Goal: Task Accomplishment & Management: Use online tool/utility

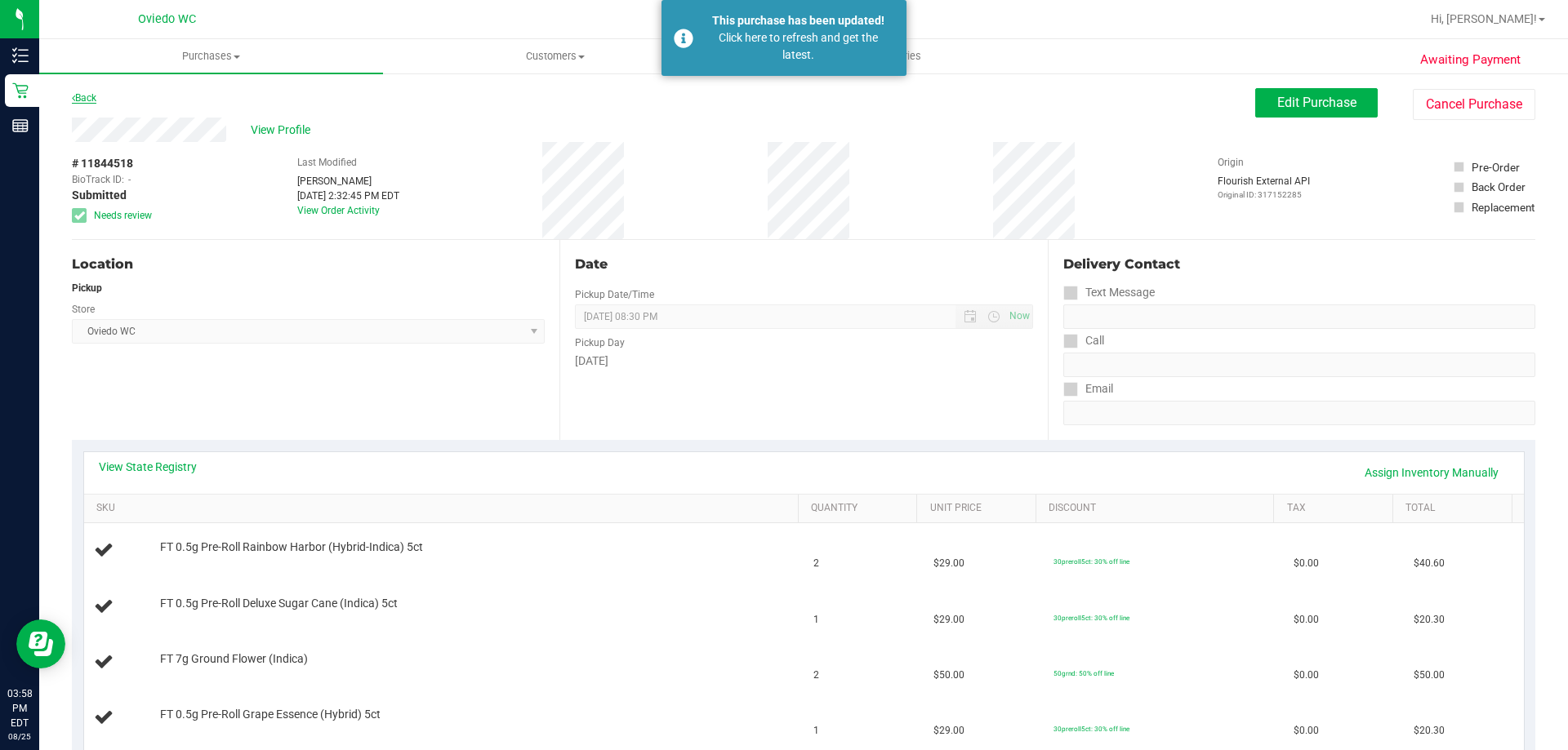
click at [91, 95] on link "Back" at bounding box center [84, 98] width 25 height 12
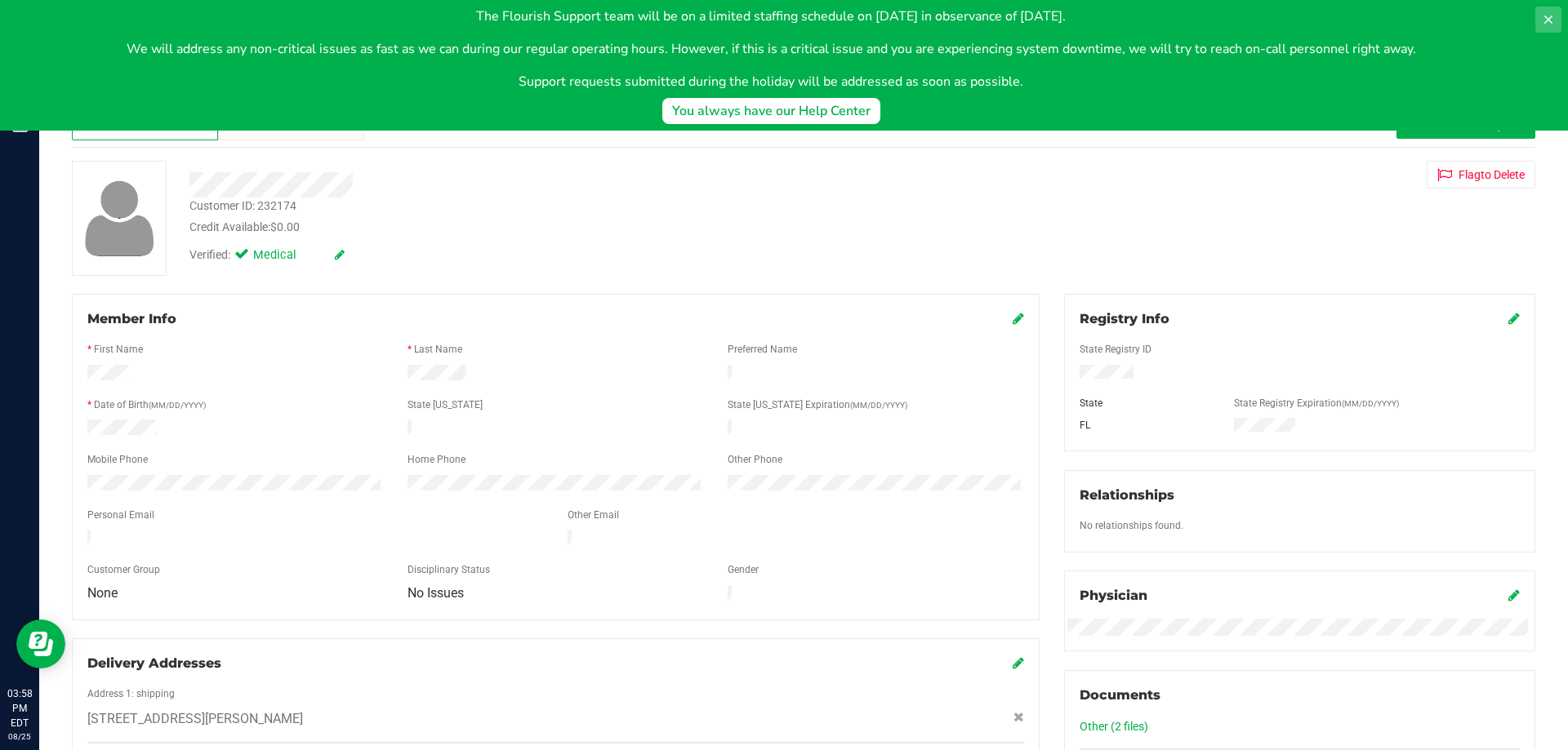
click at [1552, 19] on icon at bounding box center [1548, 20] width 13 height 13
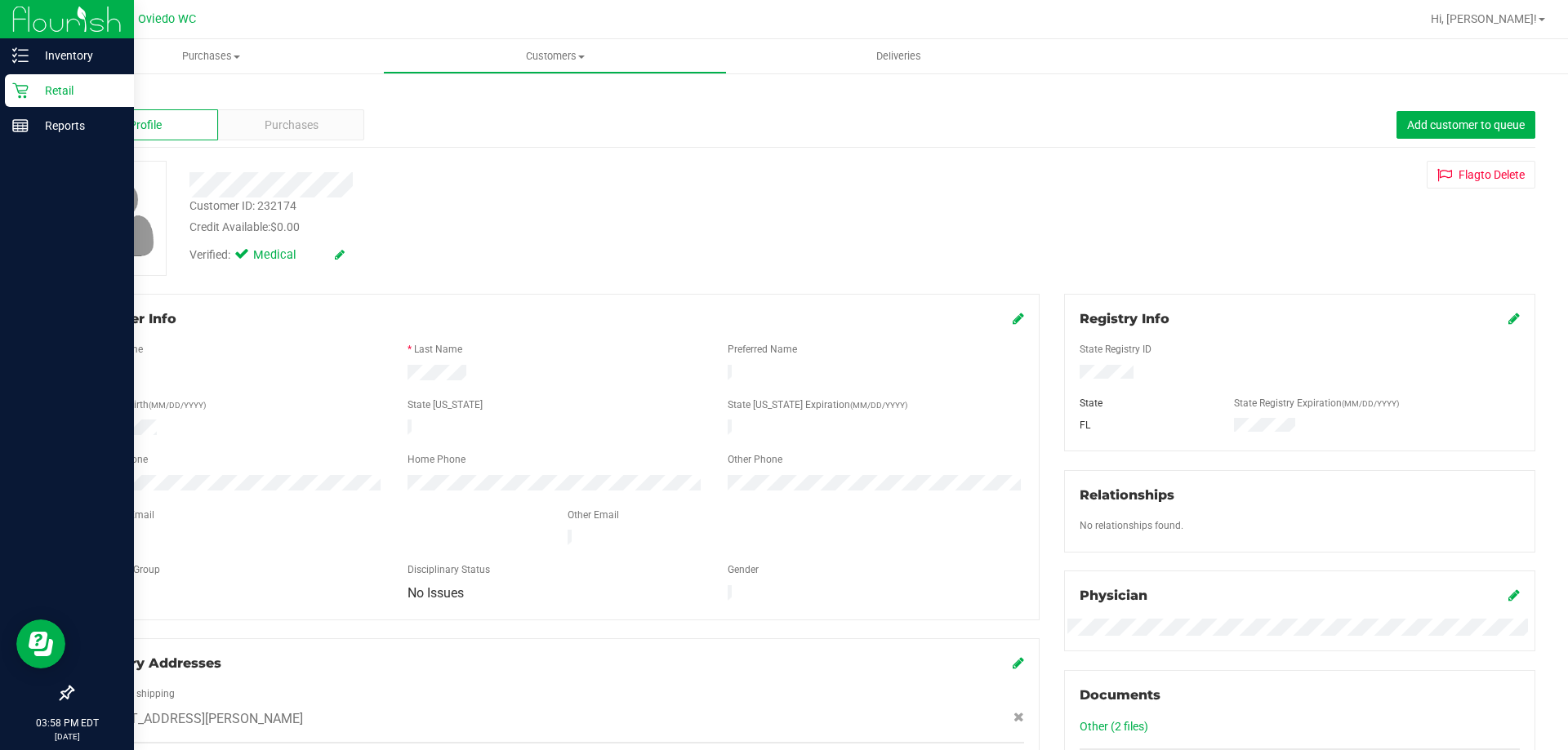
click at [48, 77] on div "Retail" at bounding box center [69, 91] width 129 height 33
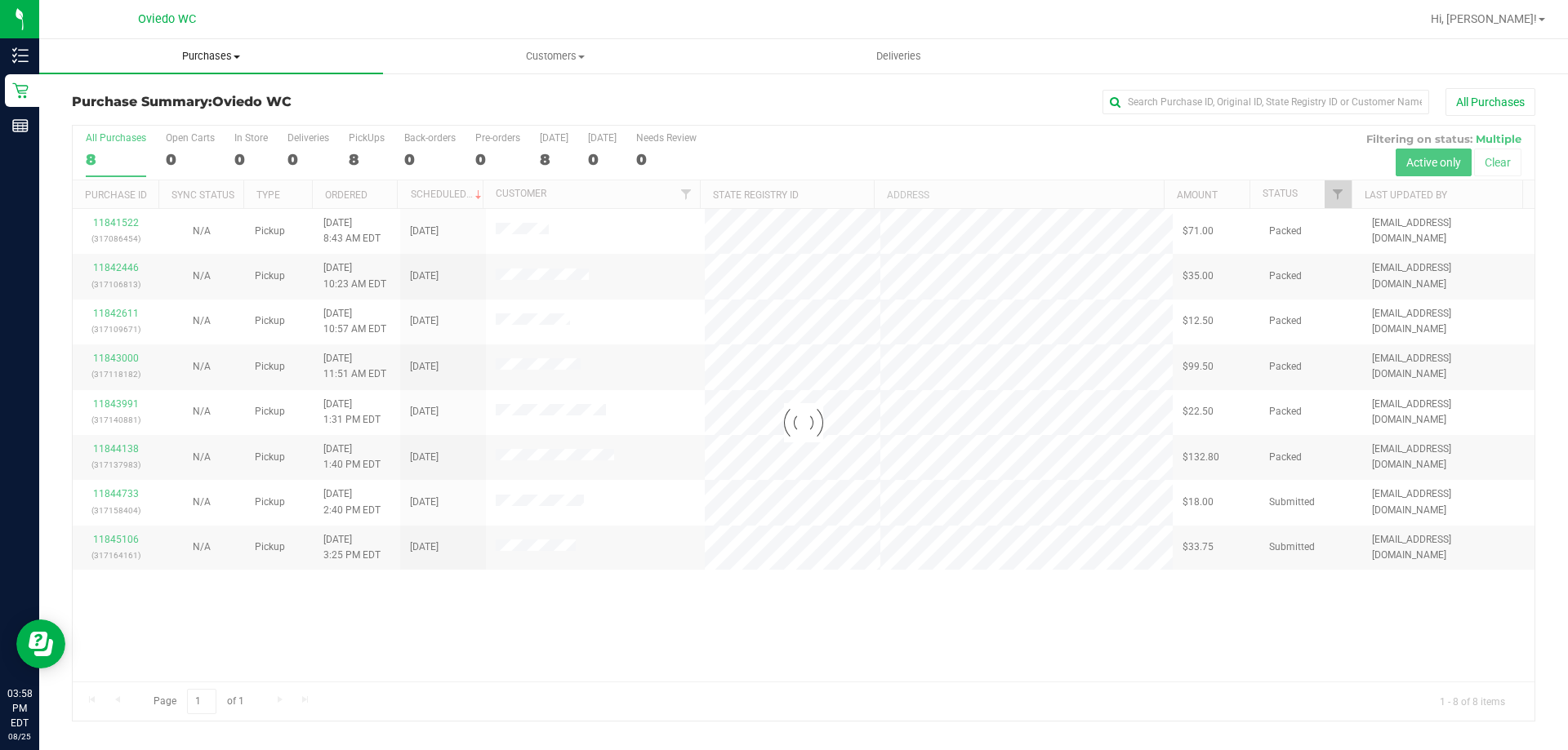
click at [231, 50] on span "Purchases" at bounding box center [212, 57] width 344 height 15
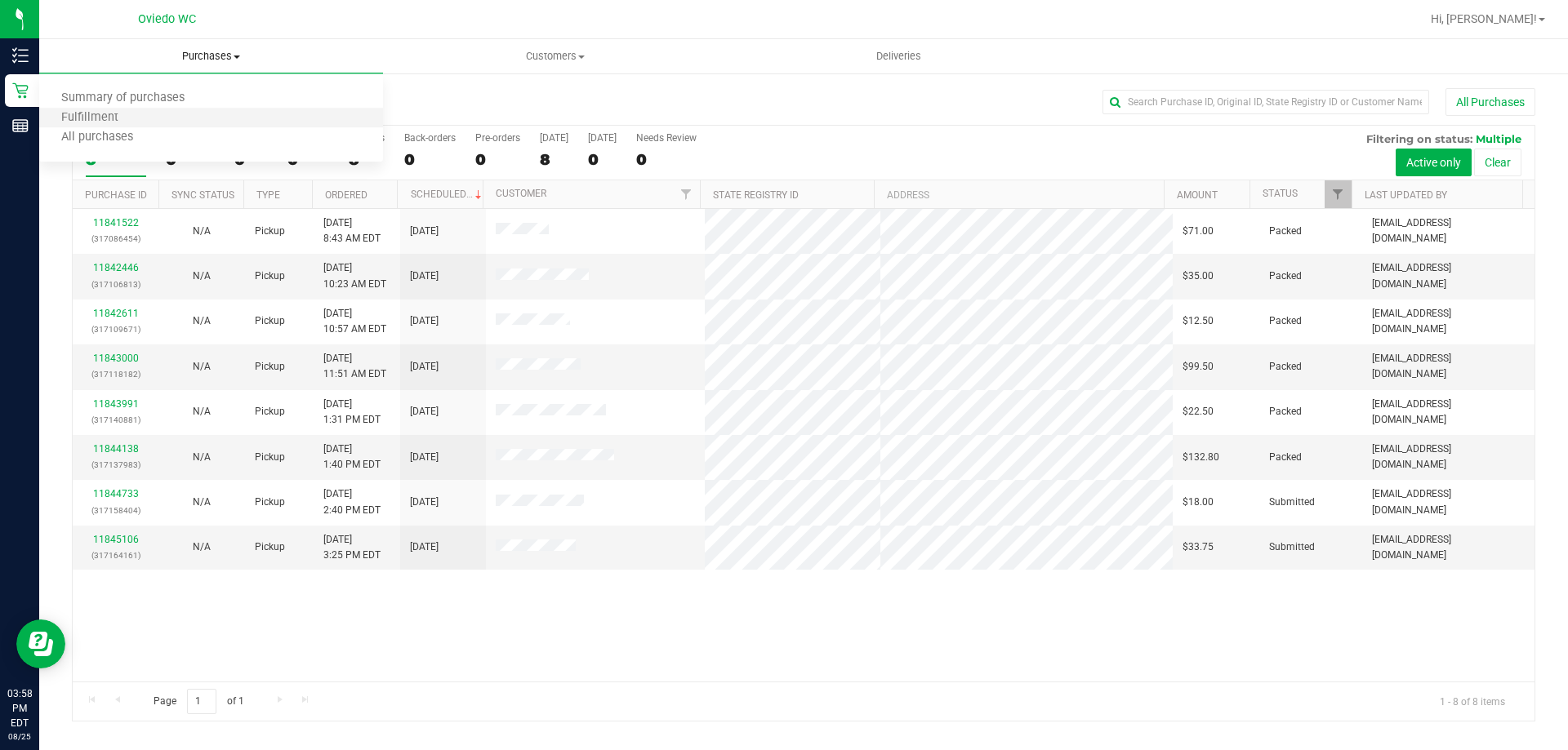
click at [205, 119] on li "Fulfillment" at bounding box center [212, 119] width 344 height 20
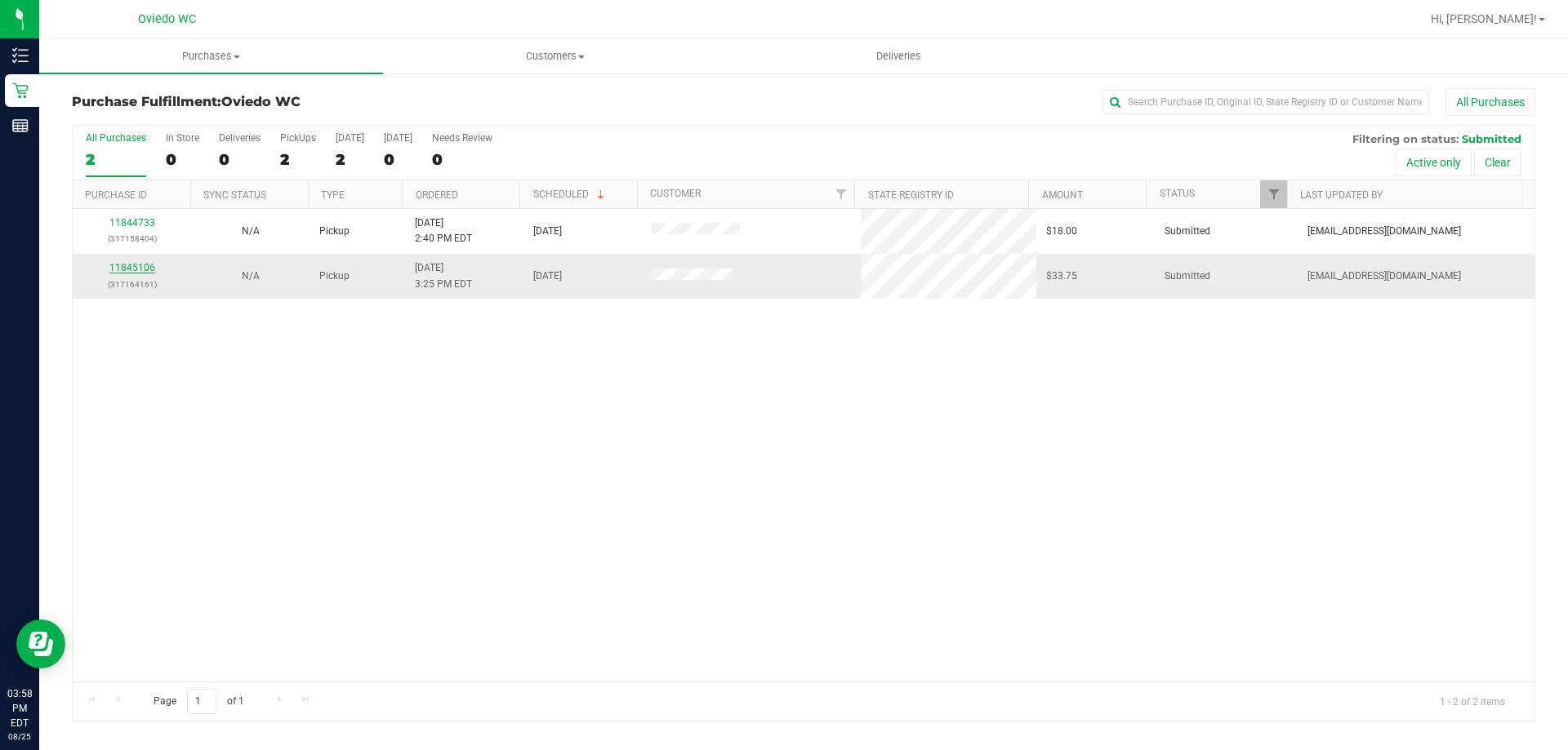
click at [119, 264] on link "11845106" at bounding box center [133, 268] width 46 height 12
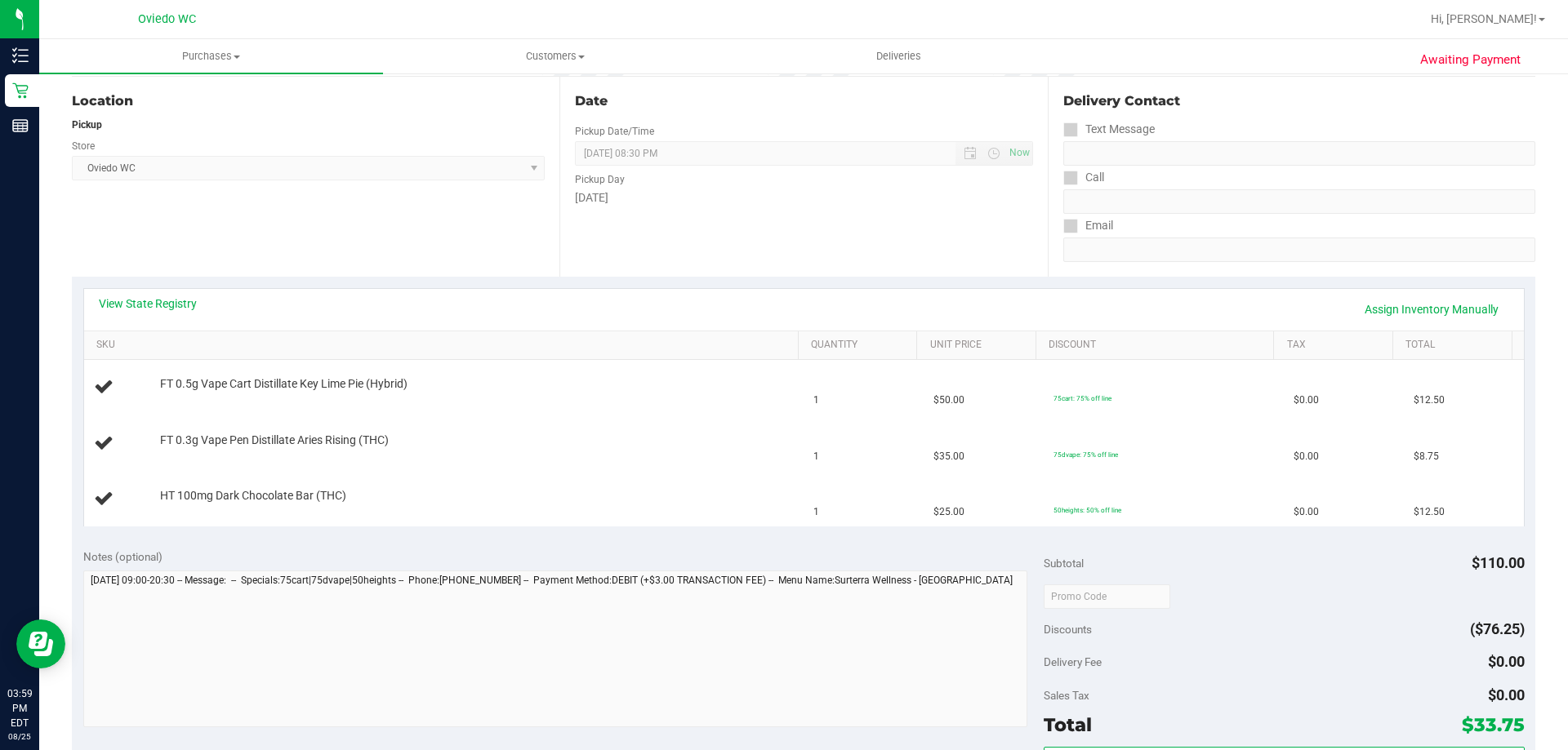
scroll to position [327, 0]
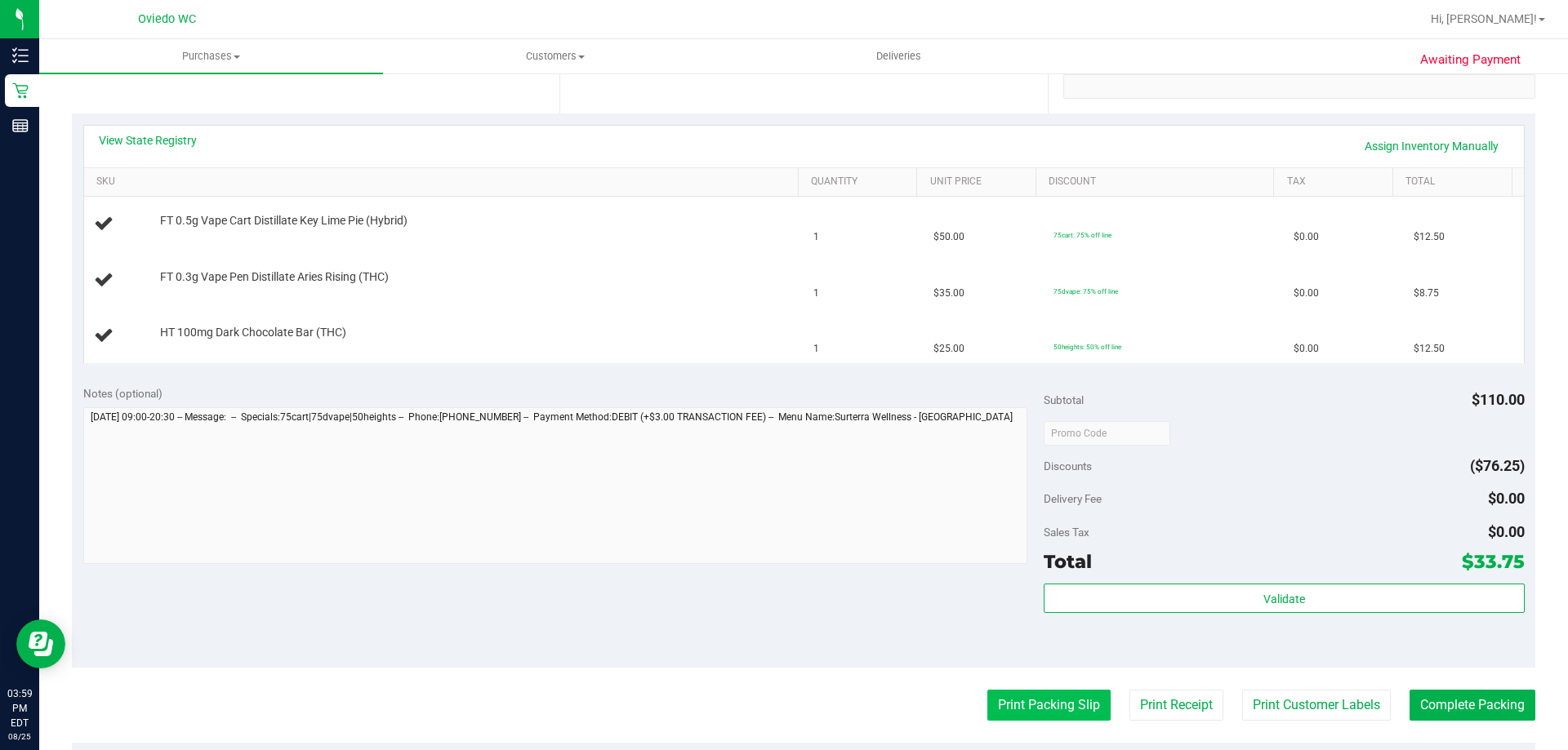
click at [1048, 708] on button "Print Packing Slip" at bounding box center [1049, 706] width 124 height 31
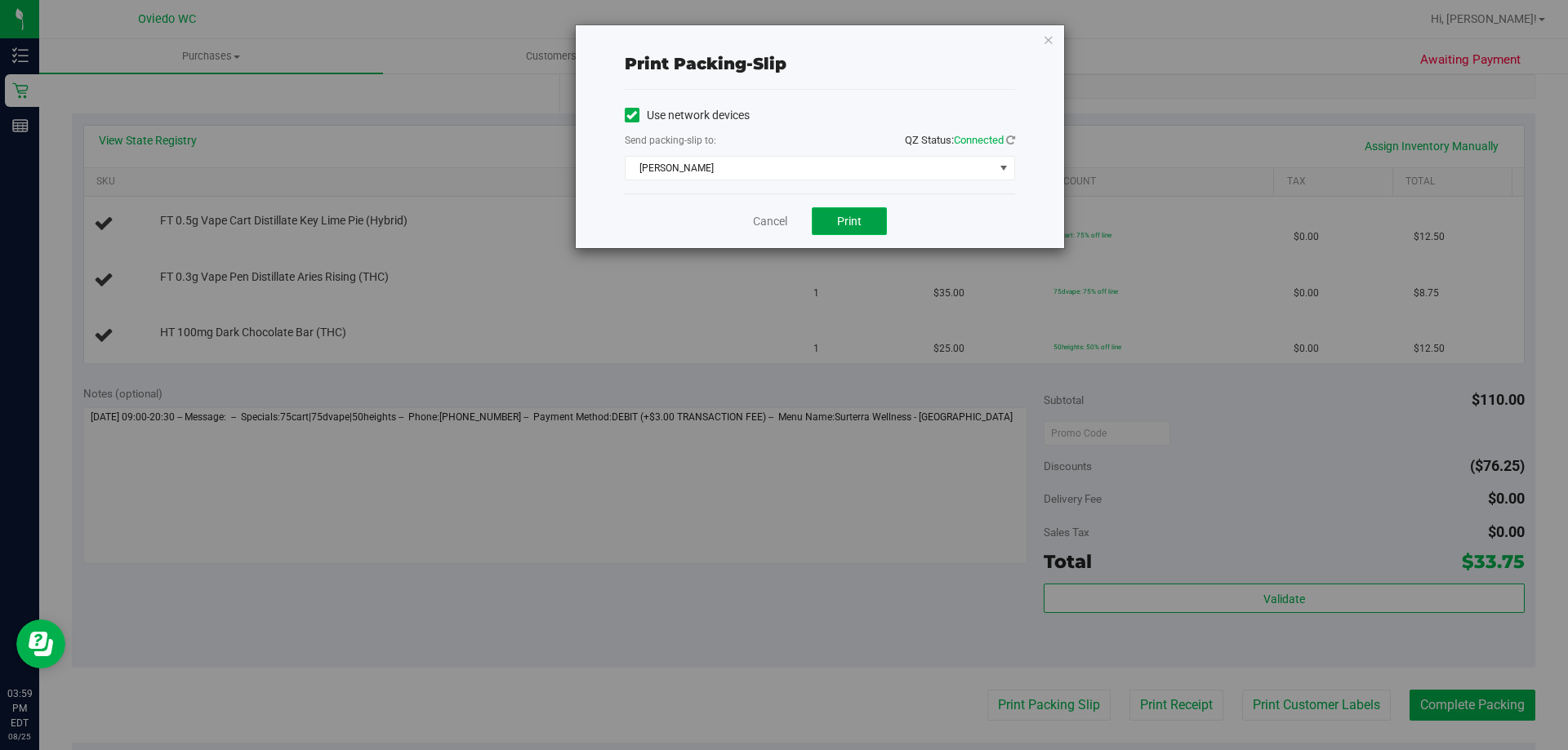
click at [822, 212] on button "Print" at bounding box center [849, 221] width 75 height 28
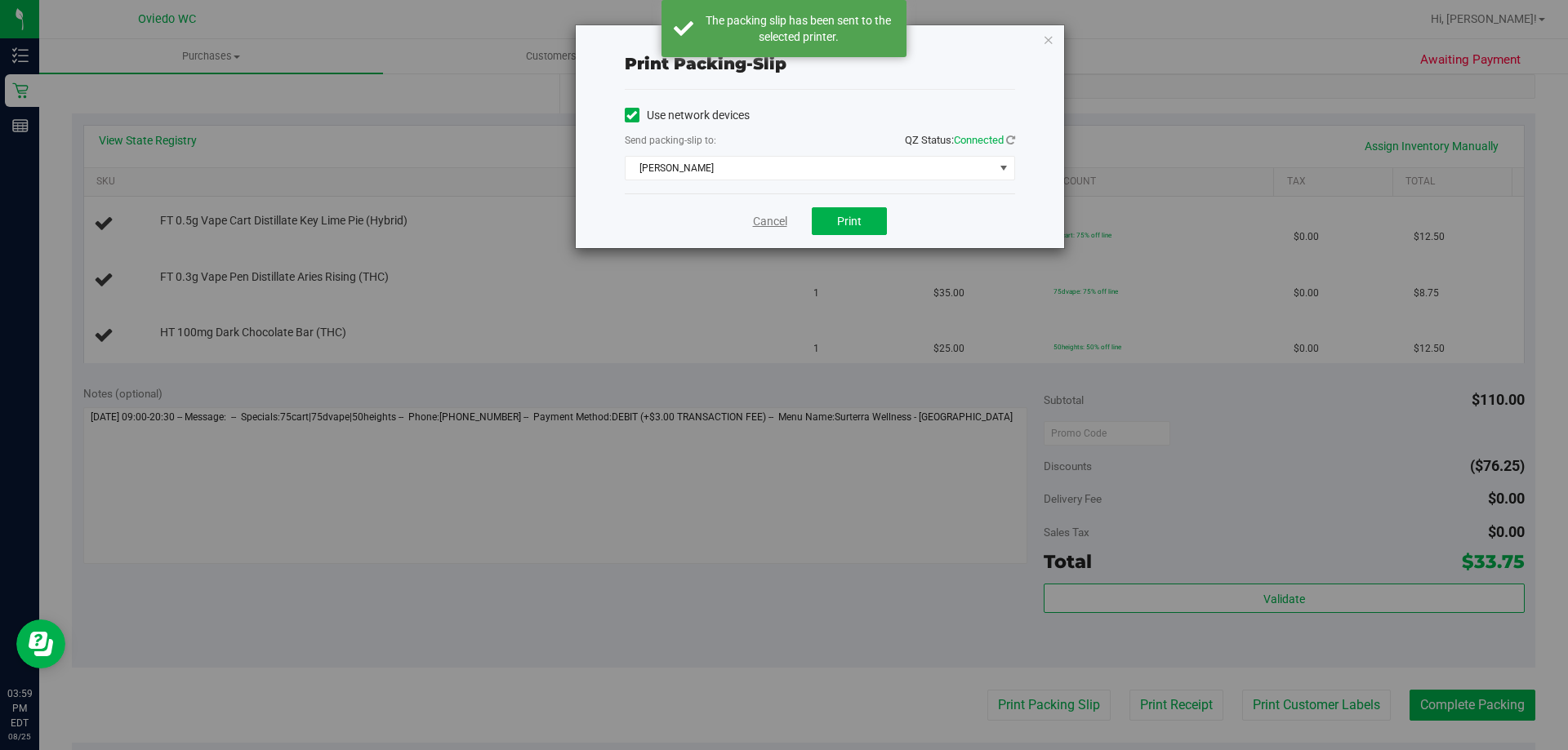
click at [765, 223] on link "Cancel" at bounding box center [770, 221] width 35 height 17
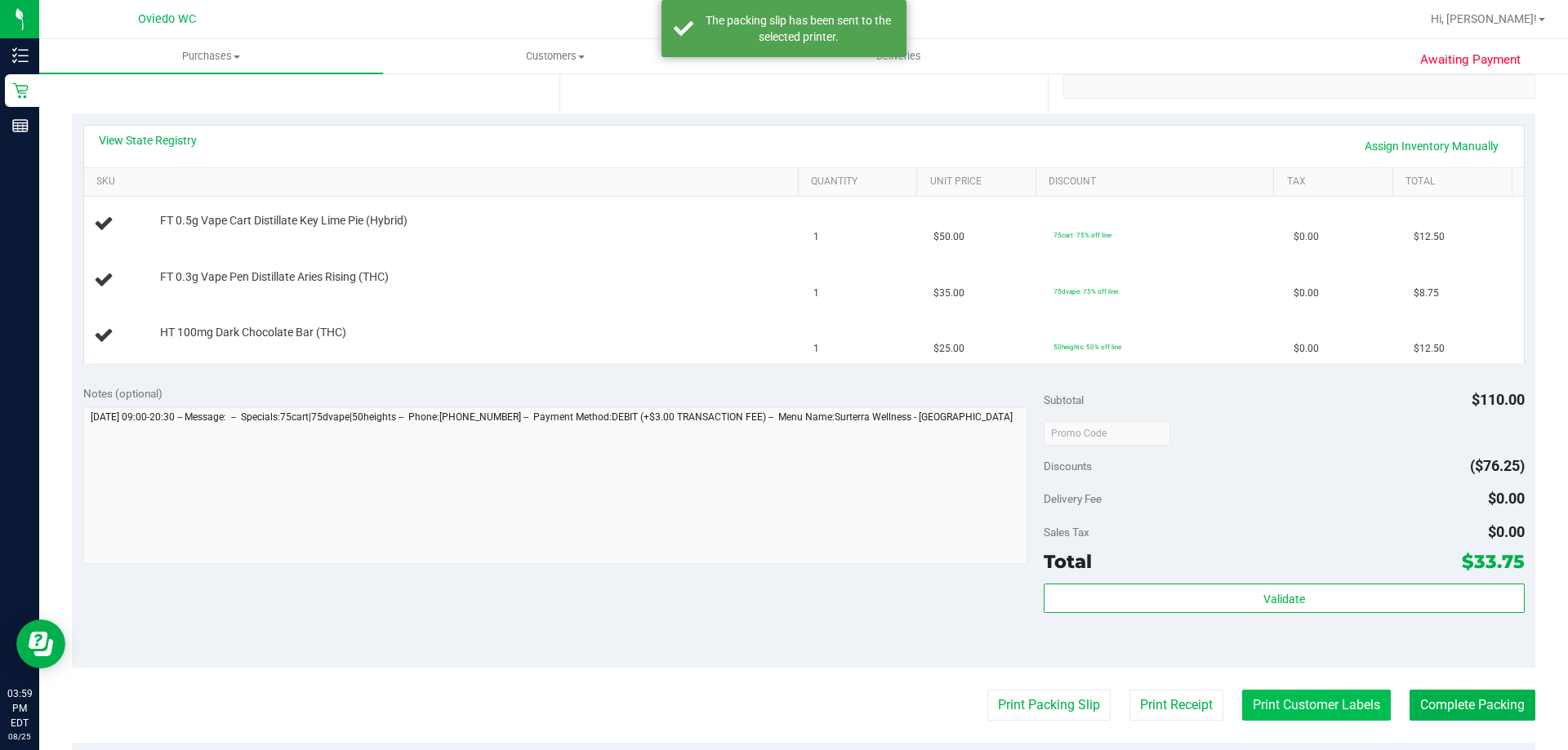
click at [1264, 700] on button "Print Customer Labels" at bounding box center [1316, 706] width 148 height 31
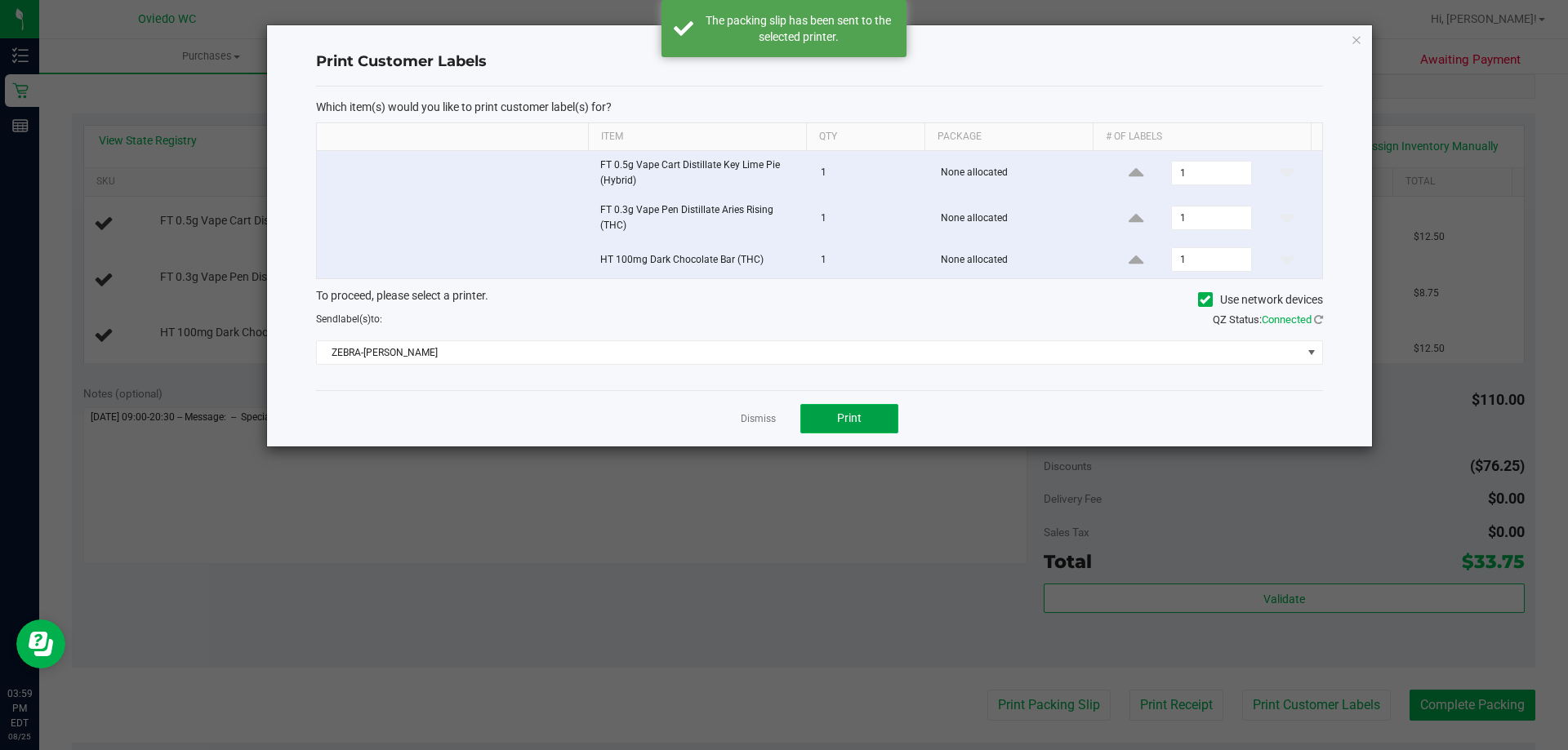
click at [872, 418] on button "Print" at bounding box center [849, 419] width 98 height 30
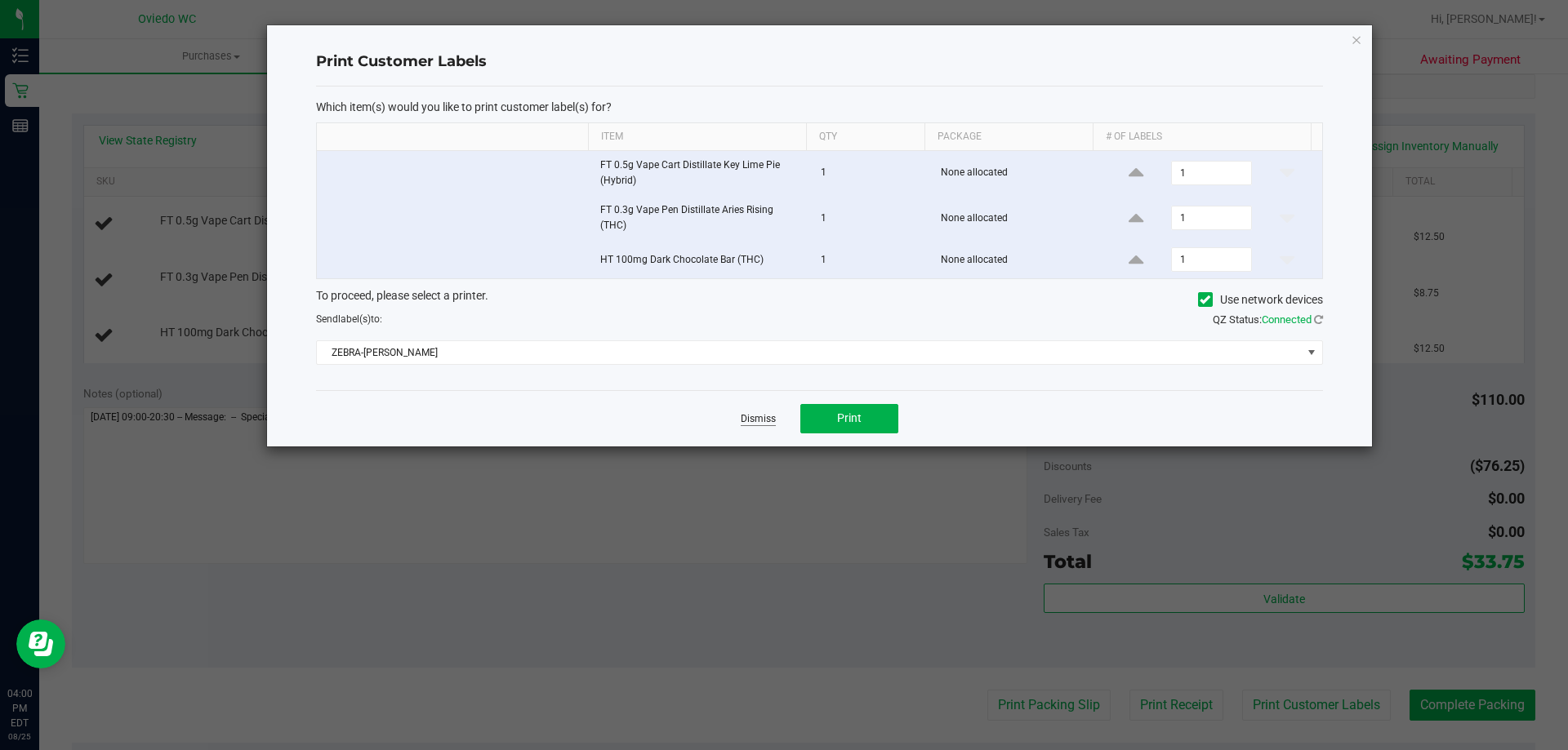
click at [762, 425] on link "Dismiss" at bounding box center [758, 419] width 35 height 14
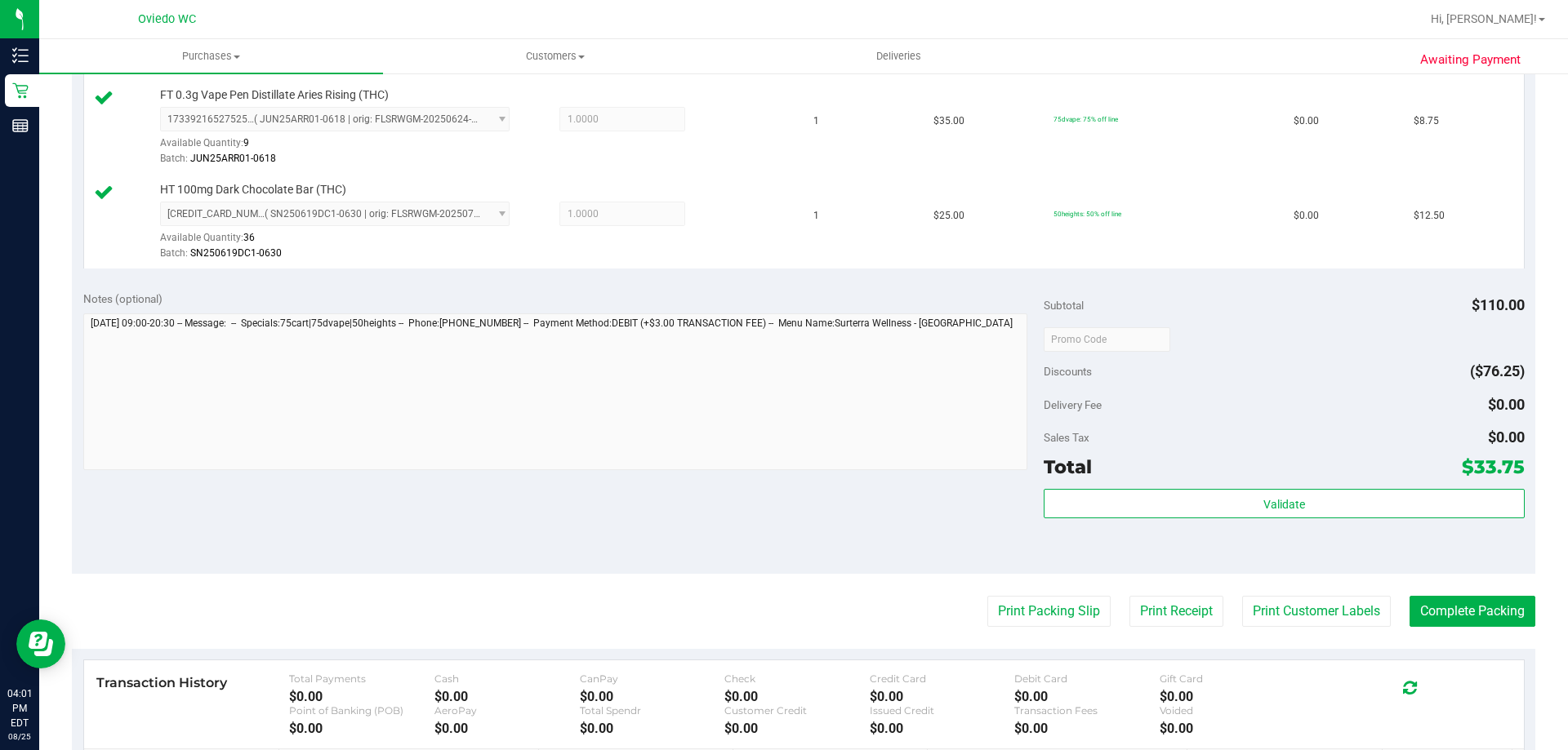
scroll to position [571, 0]
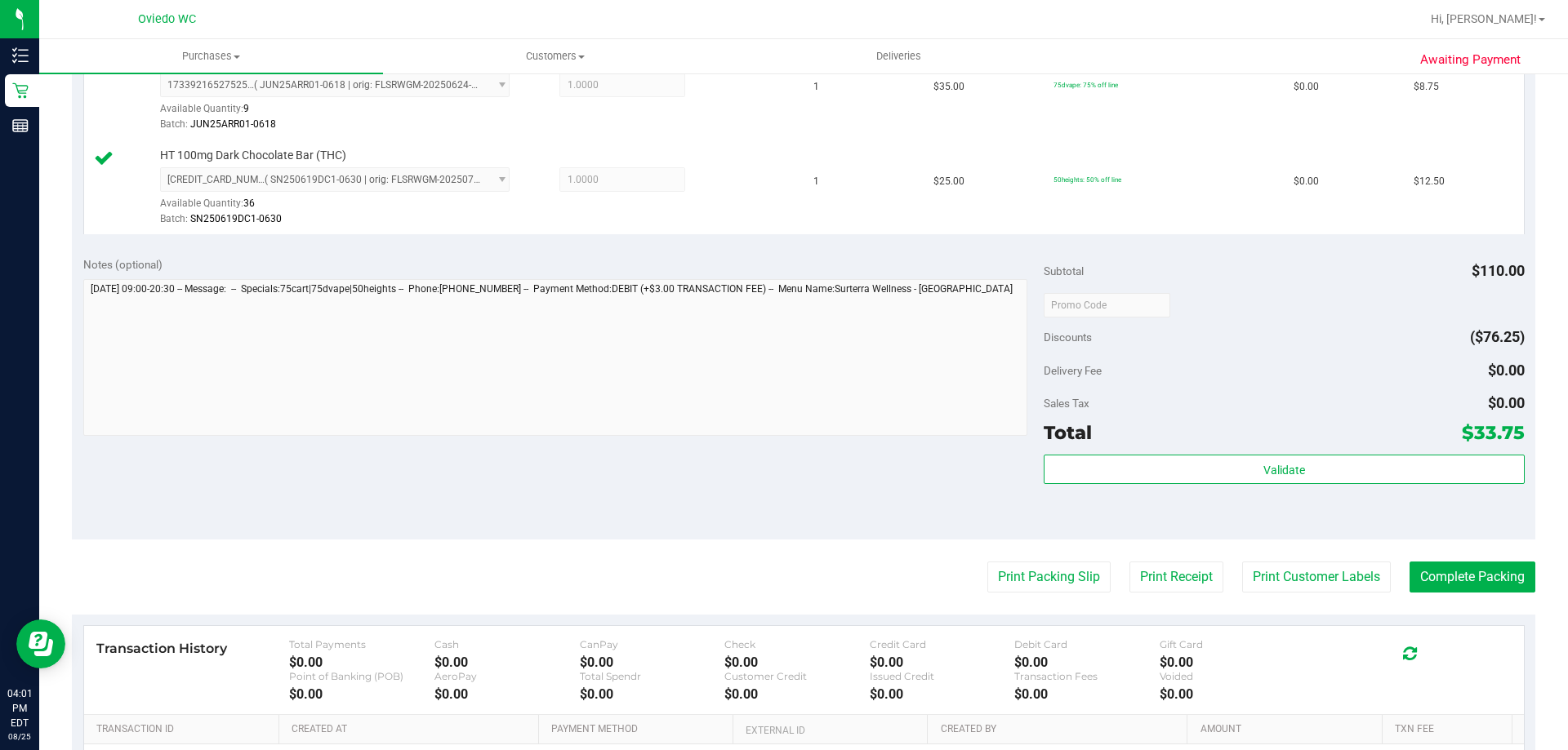
click at [1308, 486] on div "Validate" at bounding box center [1283, 491] width 480 height 73
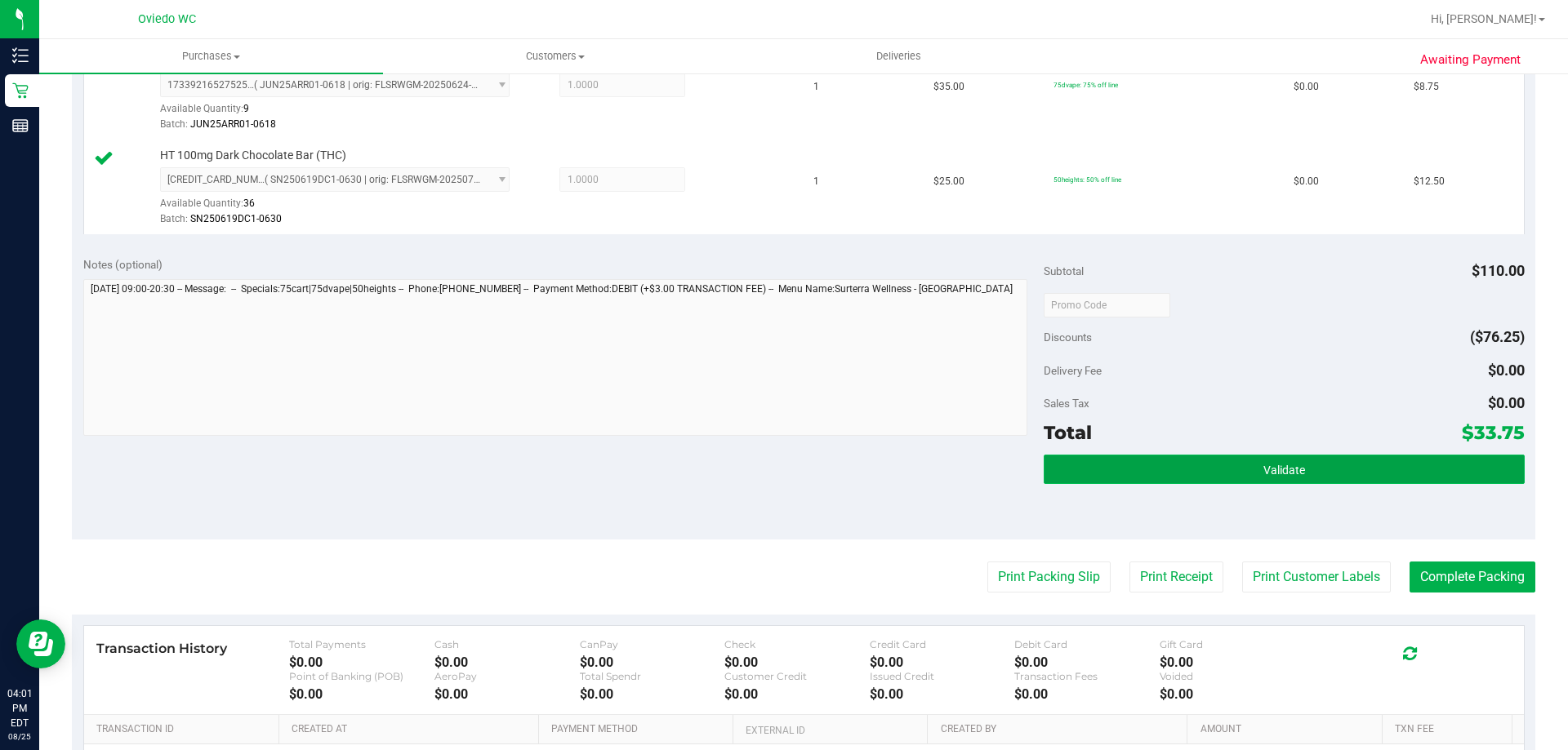
click at [1298, 478] on button "Validate" at bounding box center [1283, 469] width 480 height 30
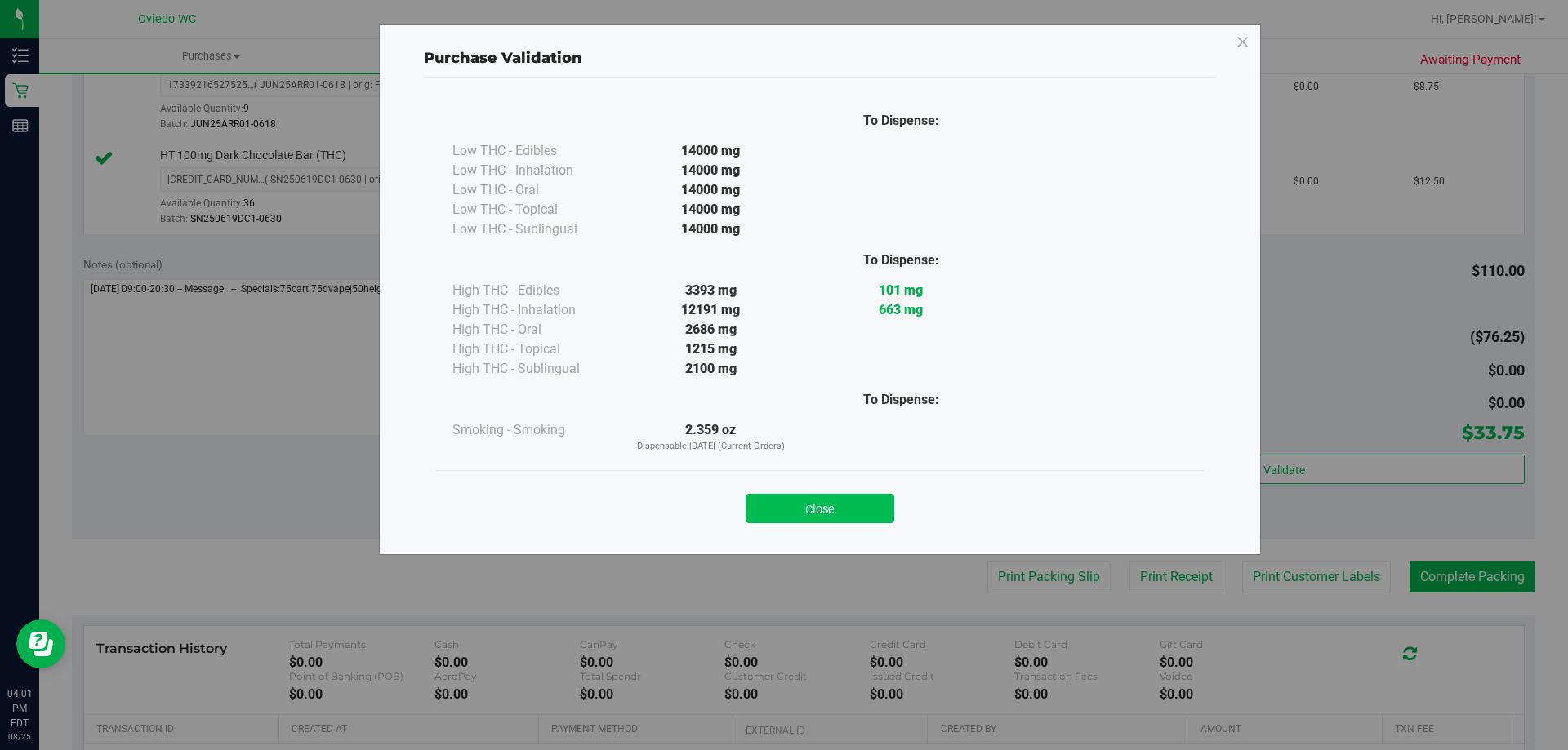
click at [799, 505] on button "Close" at bounding box center [819, 509] width 148 height 30
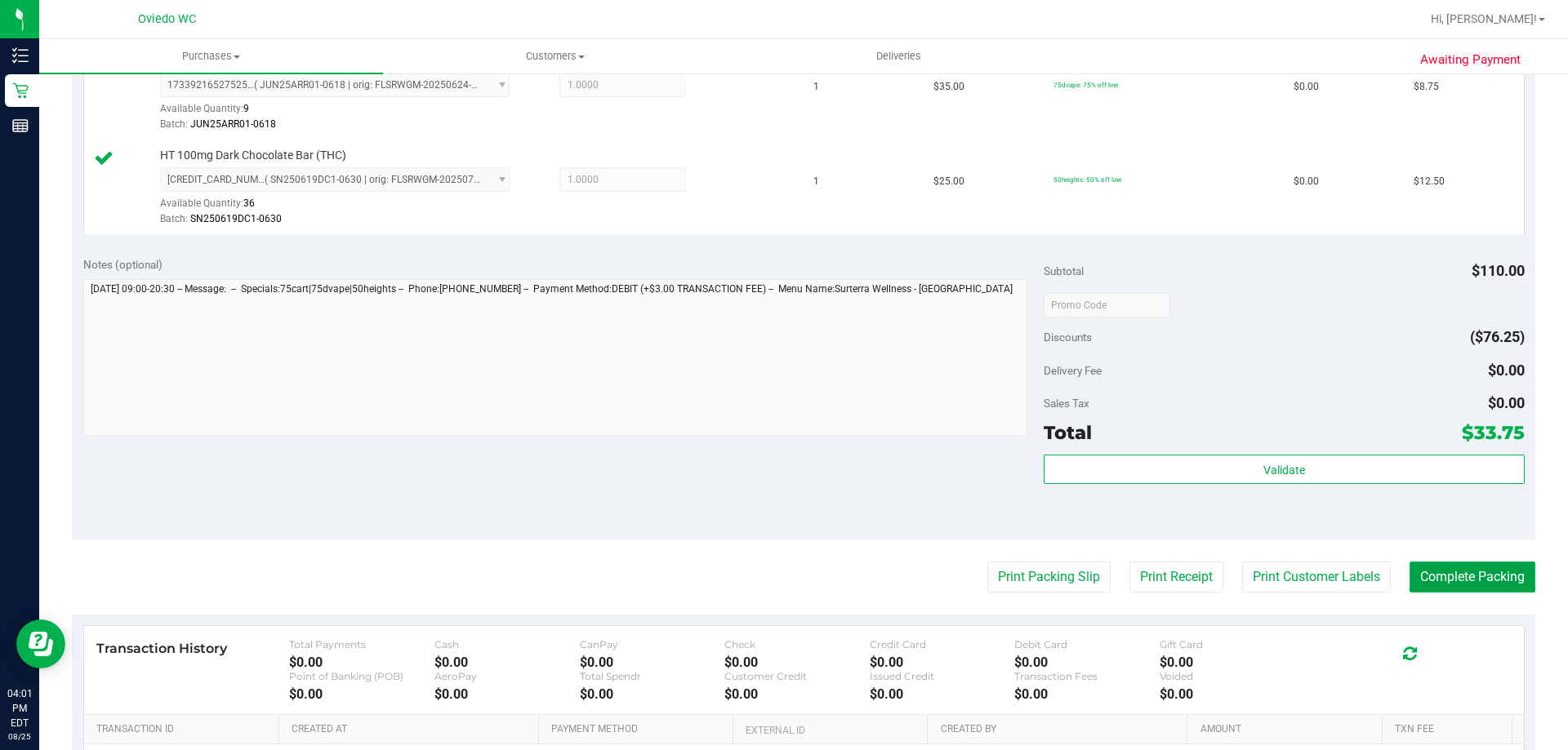
click at [1482, 576] on button "Complete Packing" at bounding box center [1472, 577] width 126 height 31
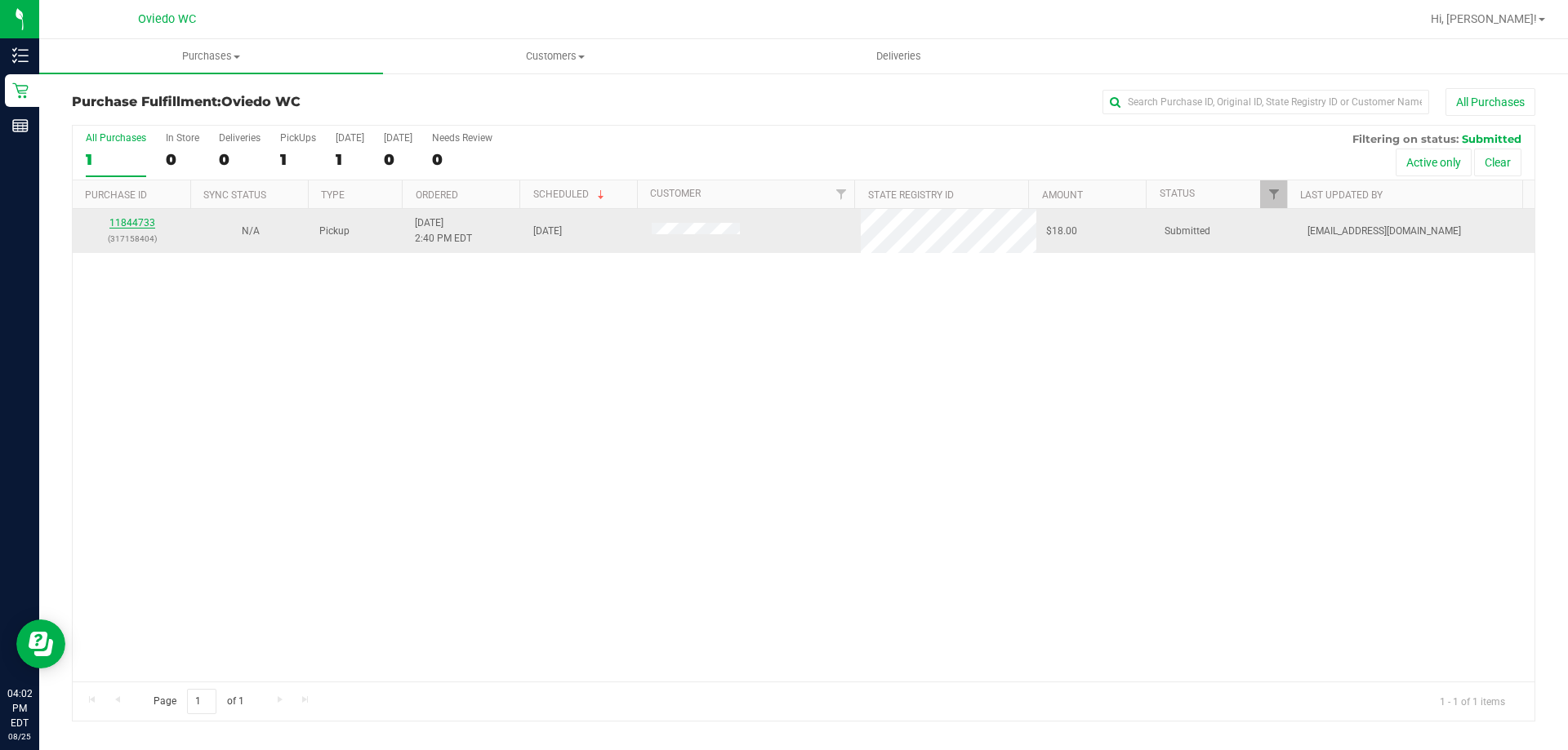
click at [135, 226] on link "11844733" at bounding box center [133, 223] width 46 height 12
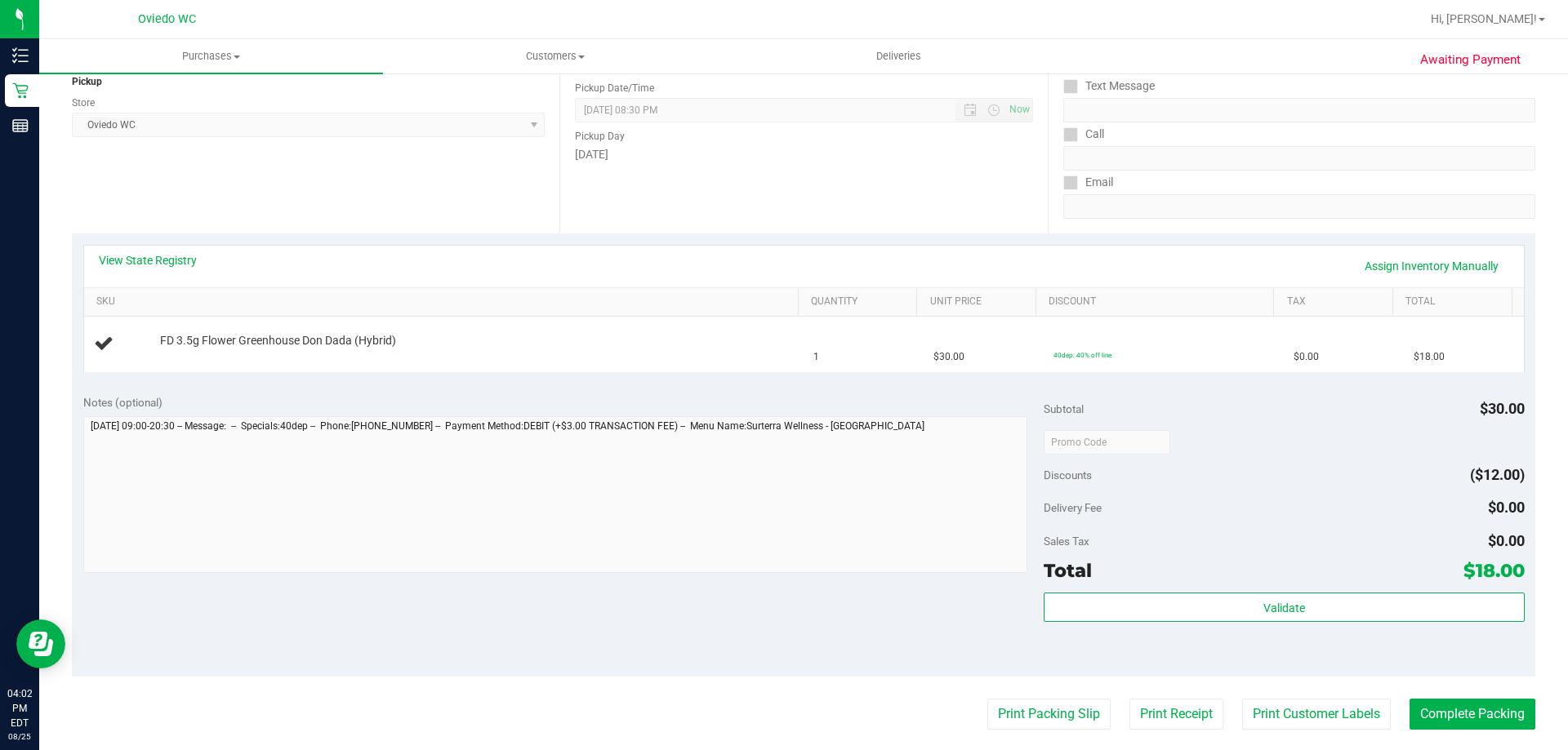
scroll to position [327, 0]
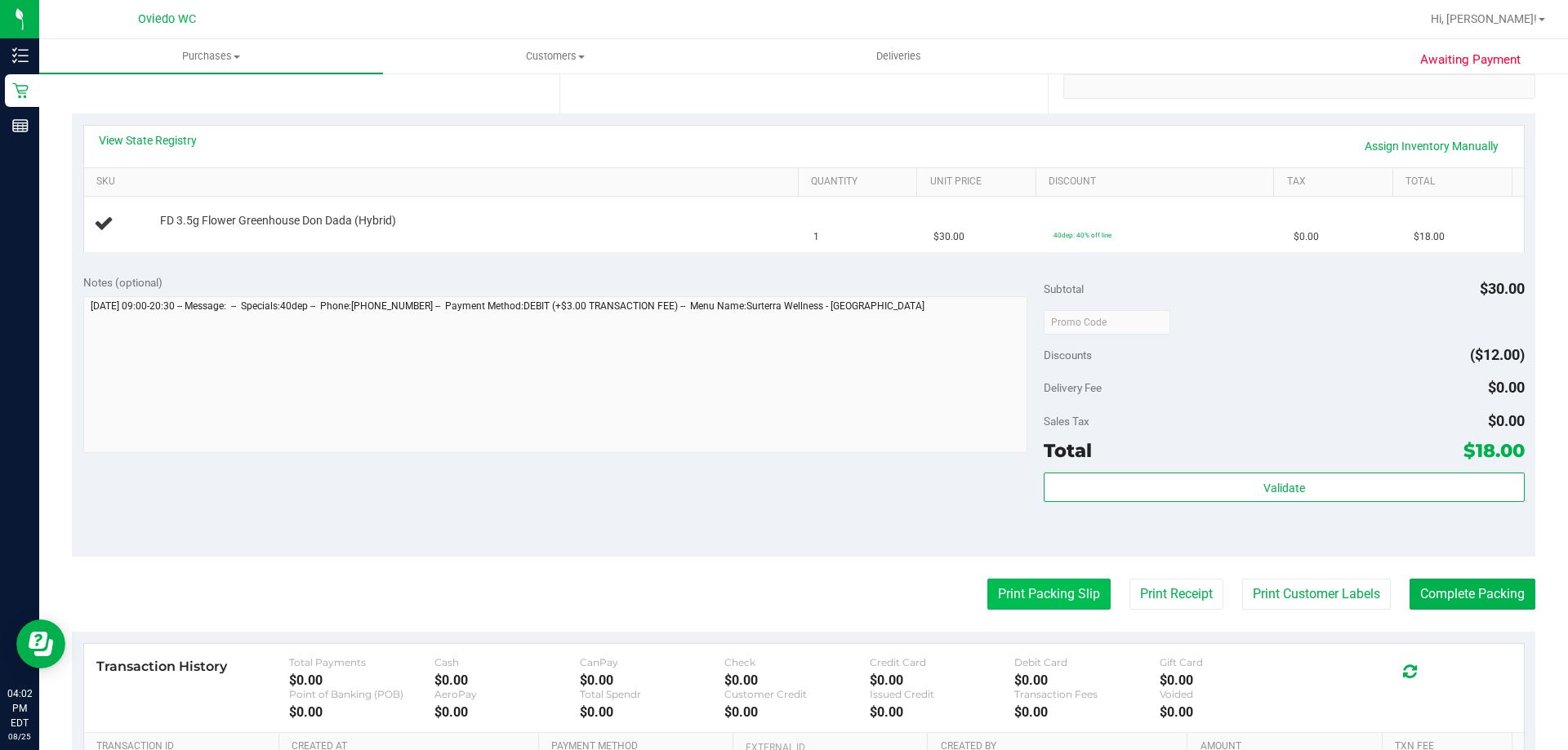
click at [1001, 590] on button "Print Packing Slip" at bounding box center [1049, 594] width 124 height 31
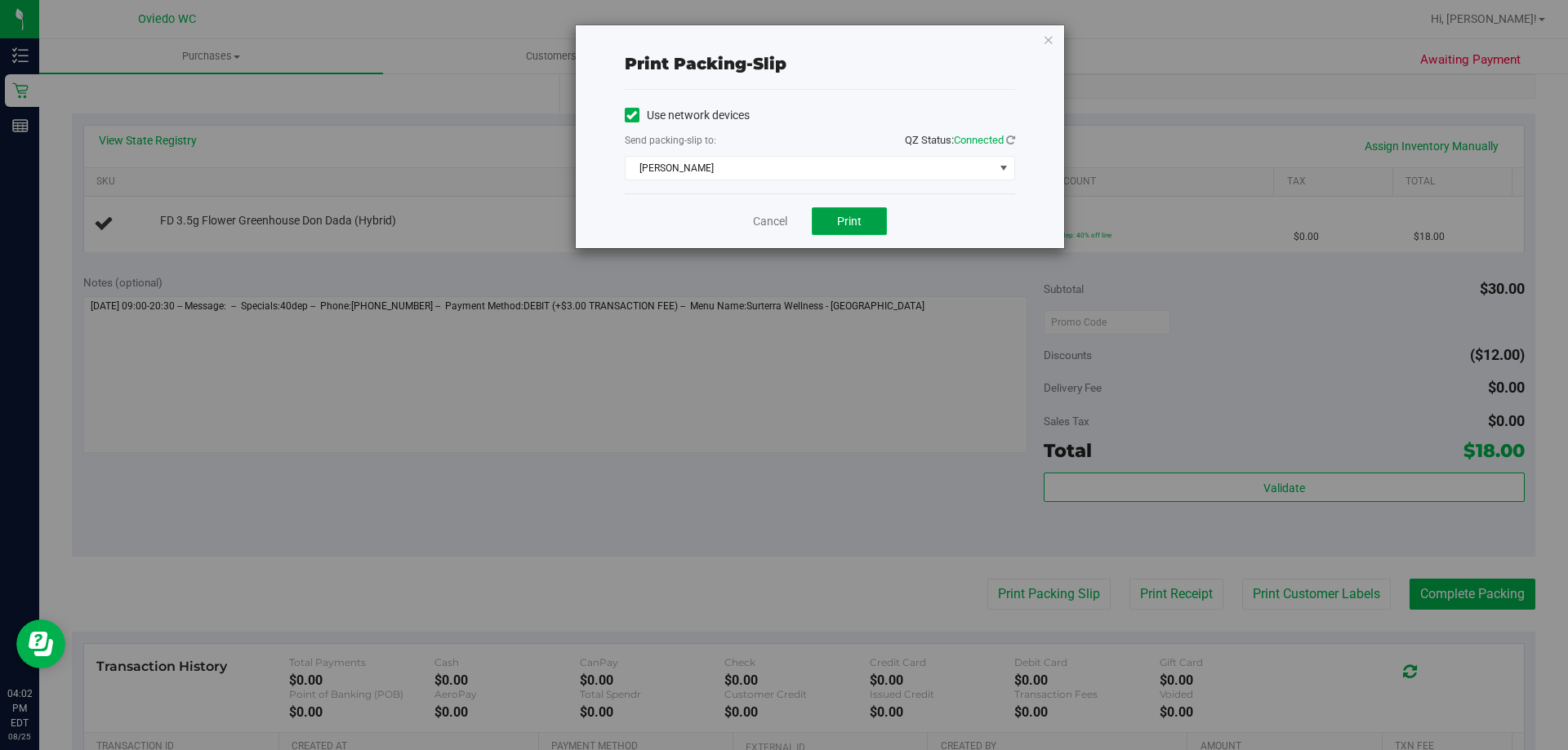
click at [842, 223] on span "Print" at bounding box center [850, 221] width 25 height 13
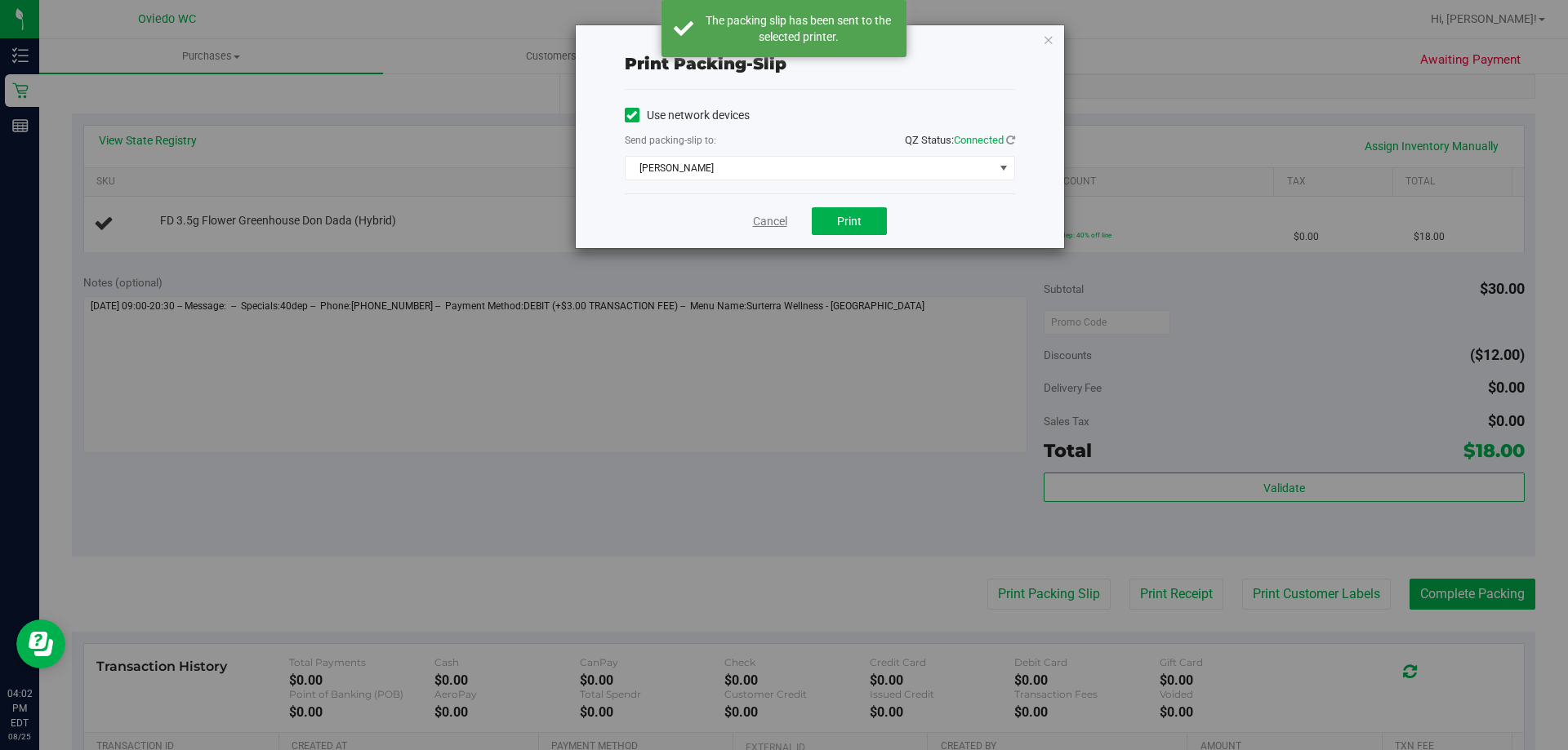
click at [758, 227] on link "Cancel" at bounding box center [770, 221] width 35 height 17
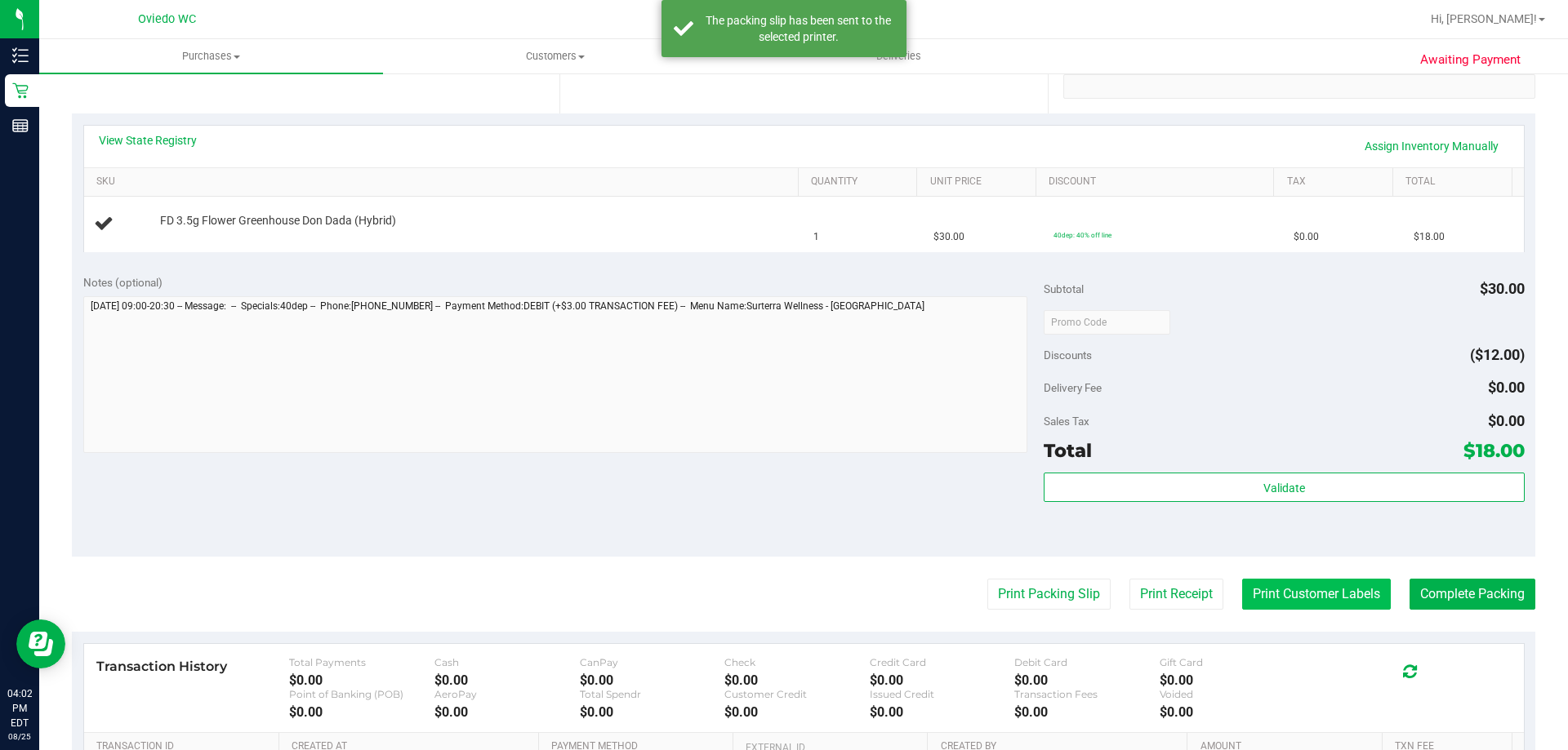
click at [1269, 599] on button "Print Customer Labels" at bounding box center [1316, 594] width 148 height 31
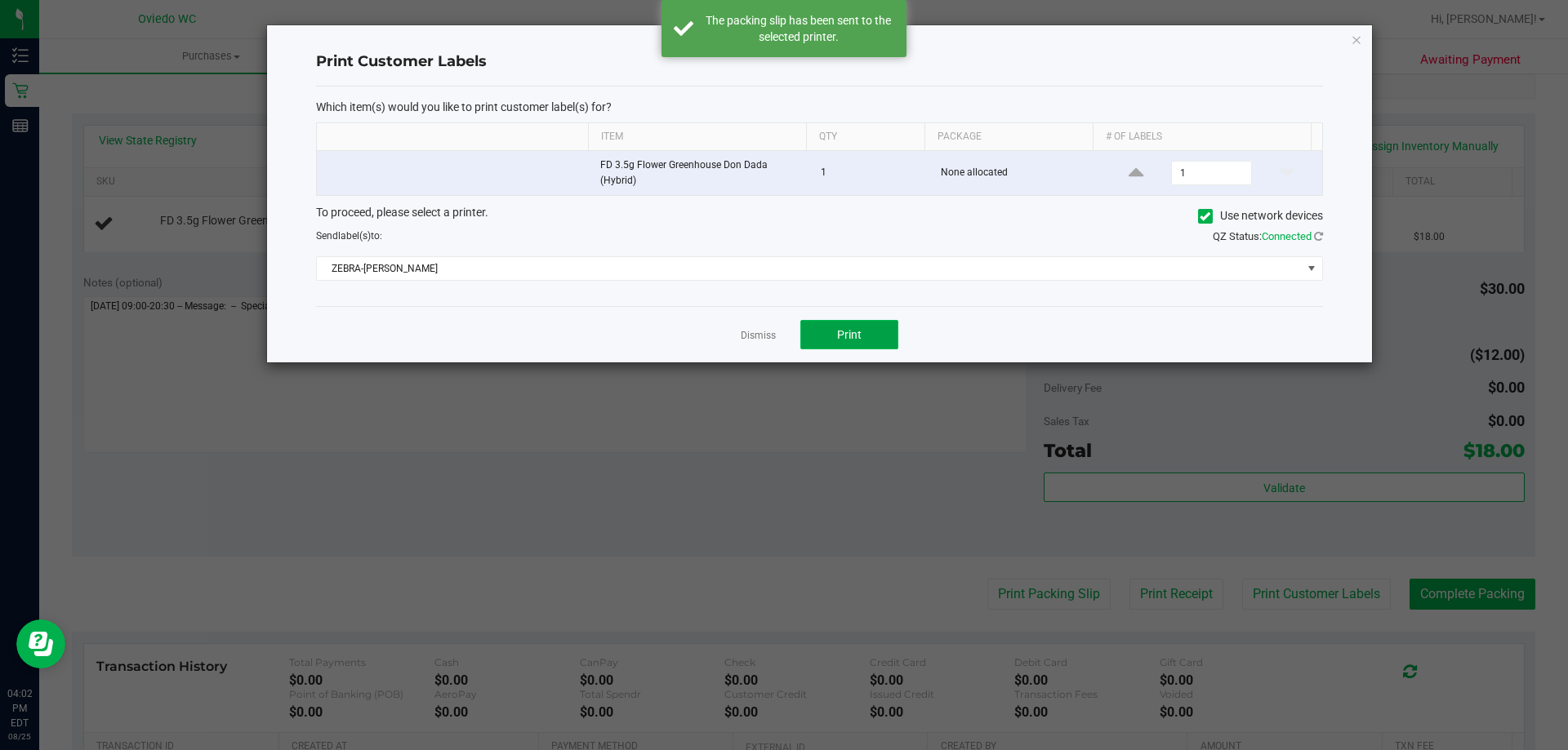
click at [876, 332] on button "Print" at bounding box center [849, 335] width 98 height 30
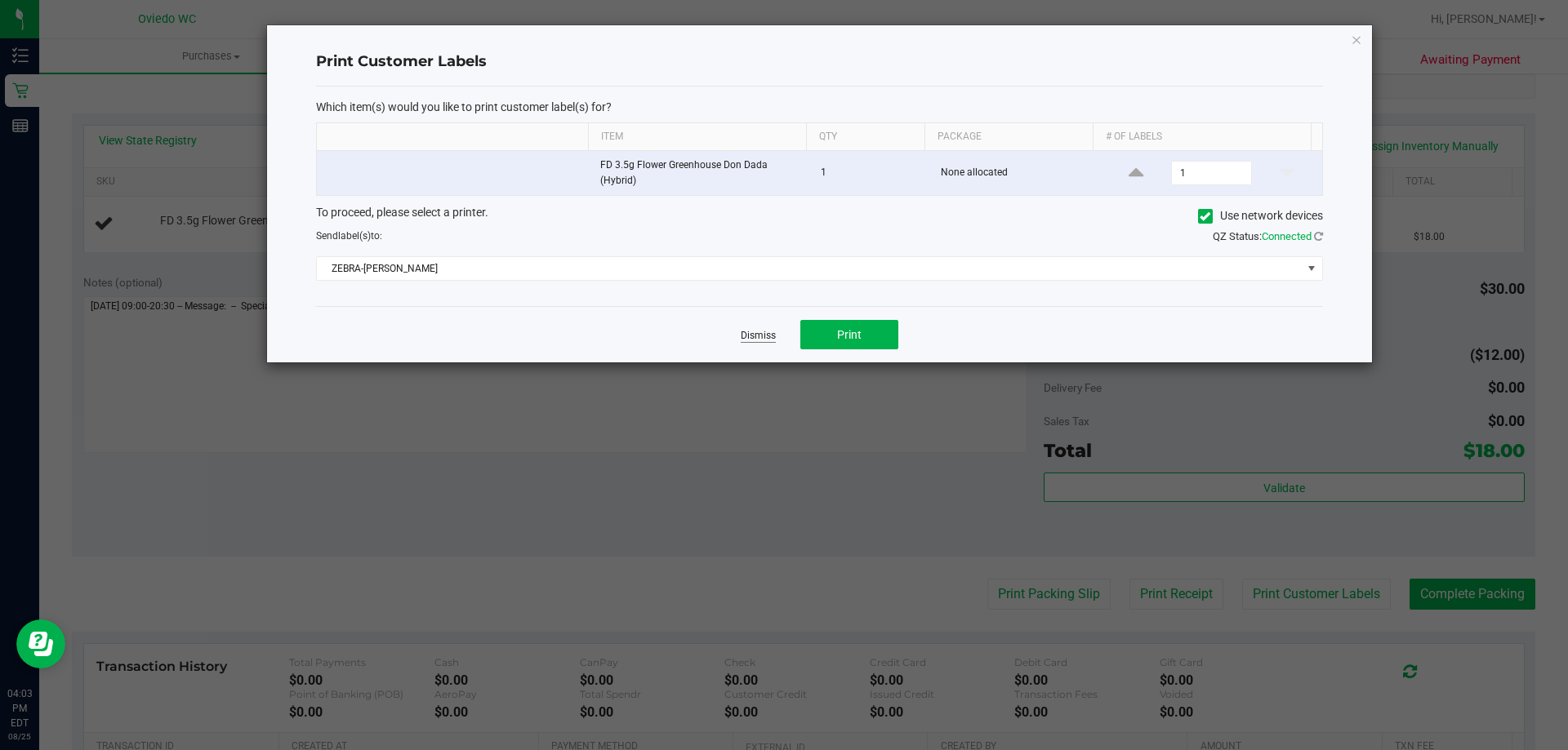
click at [765, 340] on link "Dismiss" at bounding box center [758, 336] width 35 height 14
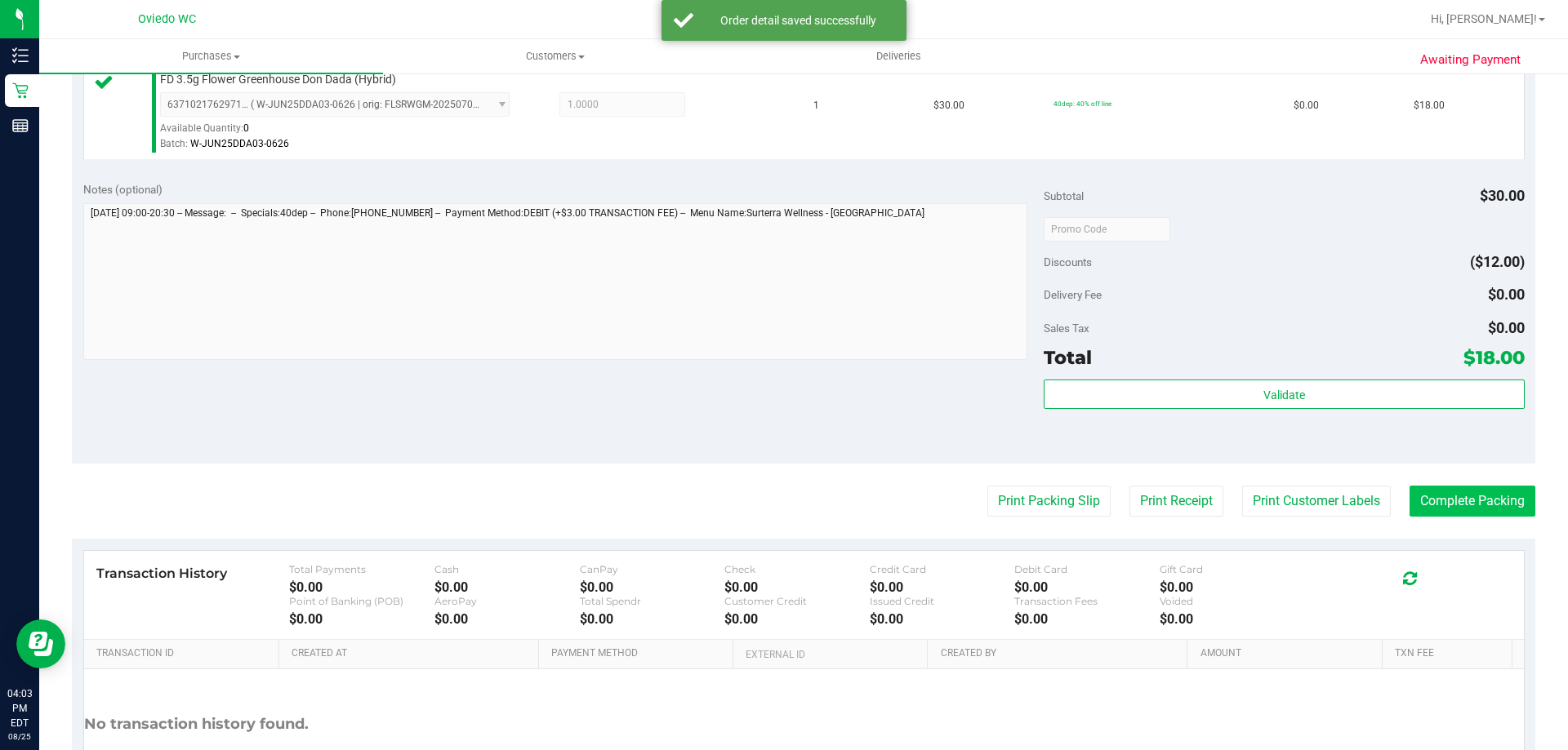
scroll to position [490, 0]
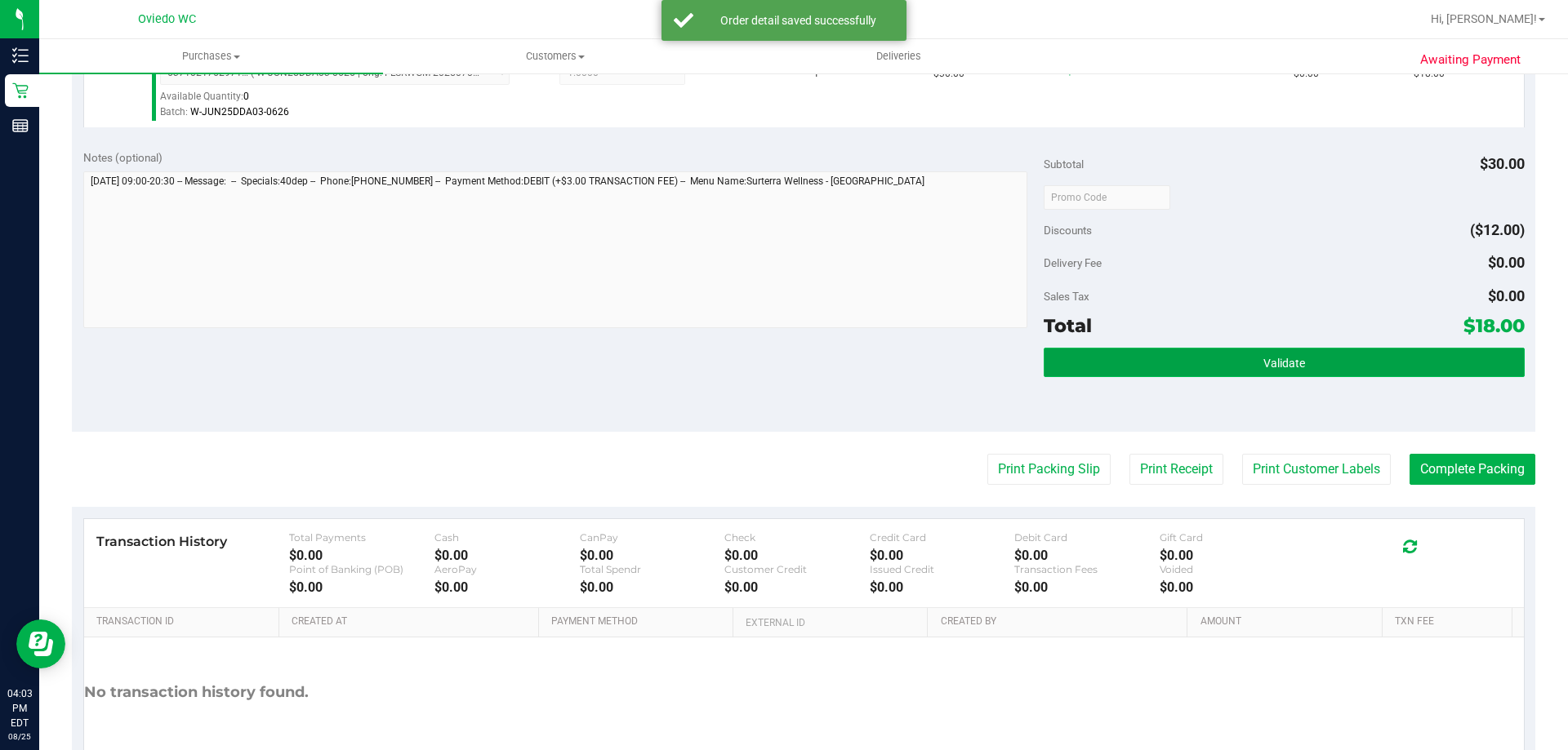
click at [1423, 370] on button "Validate" at bounding box center [1283, 362] width 480 height 30
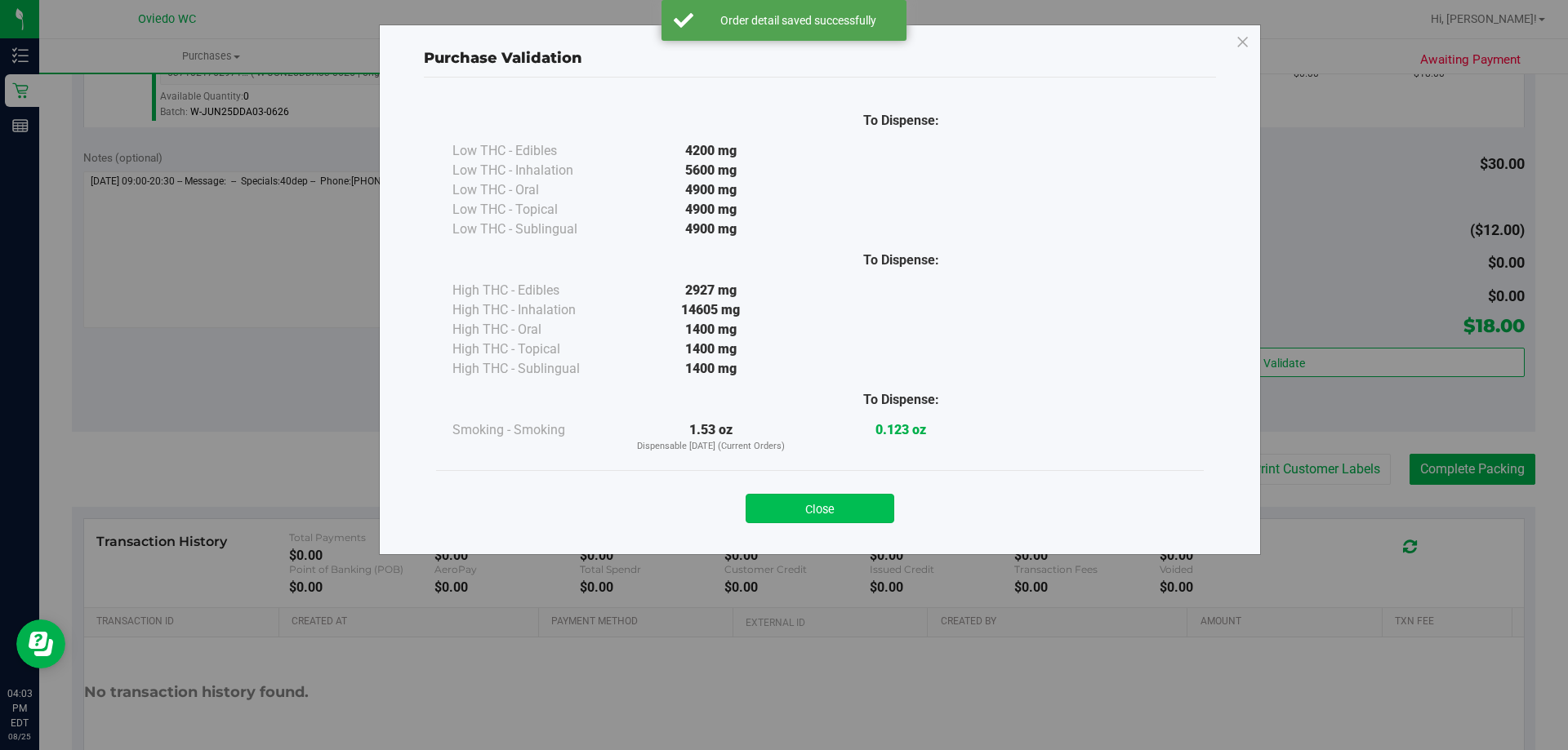
click at [857, 497] on button "Close" at bounding box center [819, 509] width 148 height 30
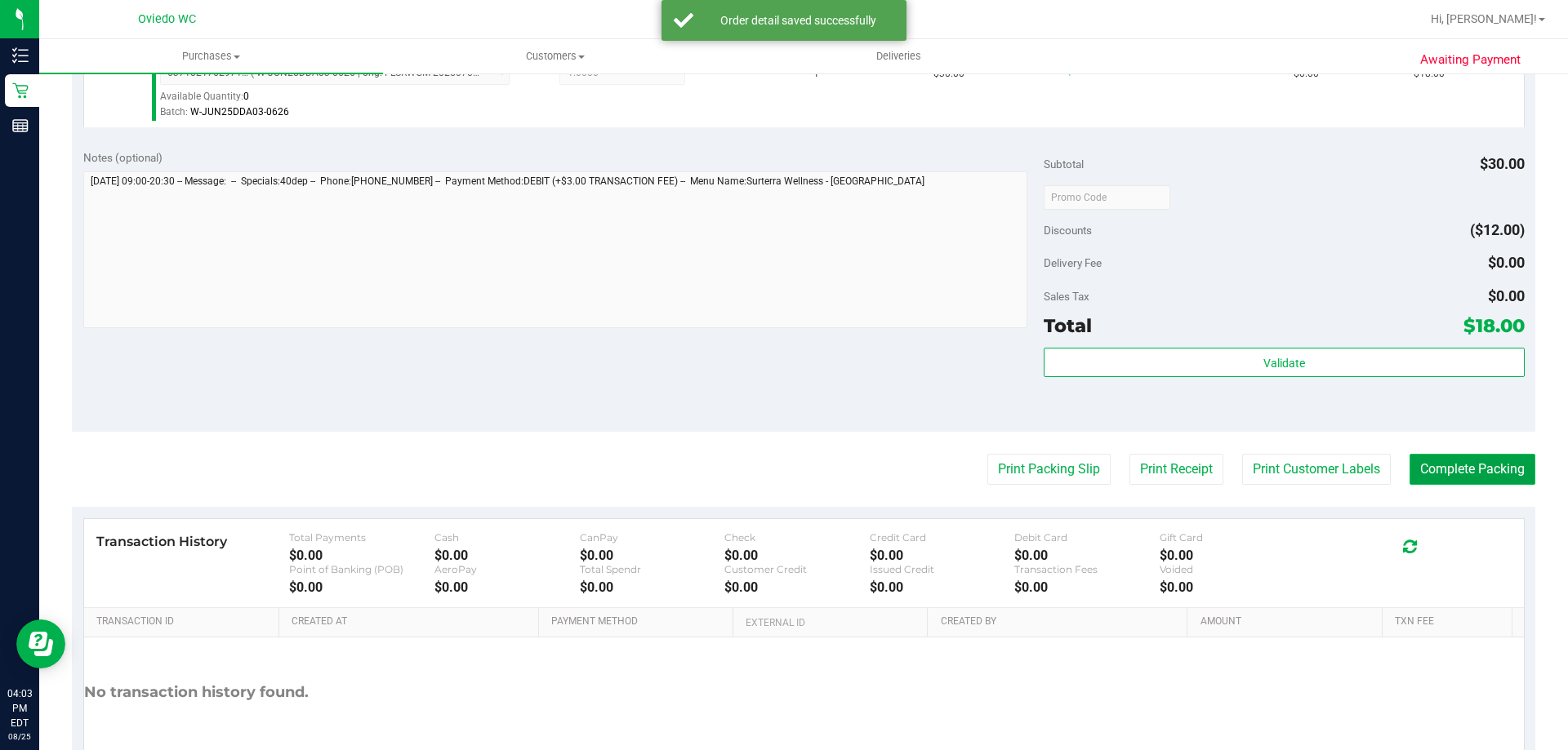
click at [1423, 471] on button "Complete Packing" at bounding box center [1472, 469] width 126 height 31
